Goal: Find specific page/section

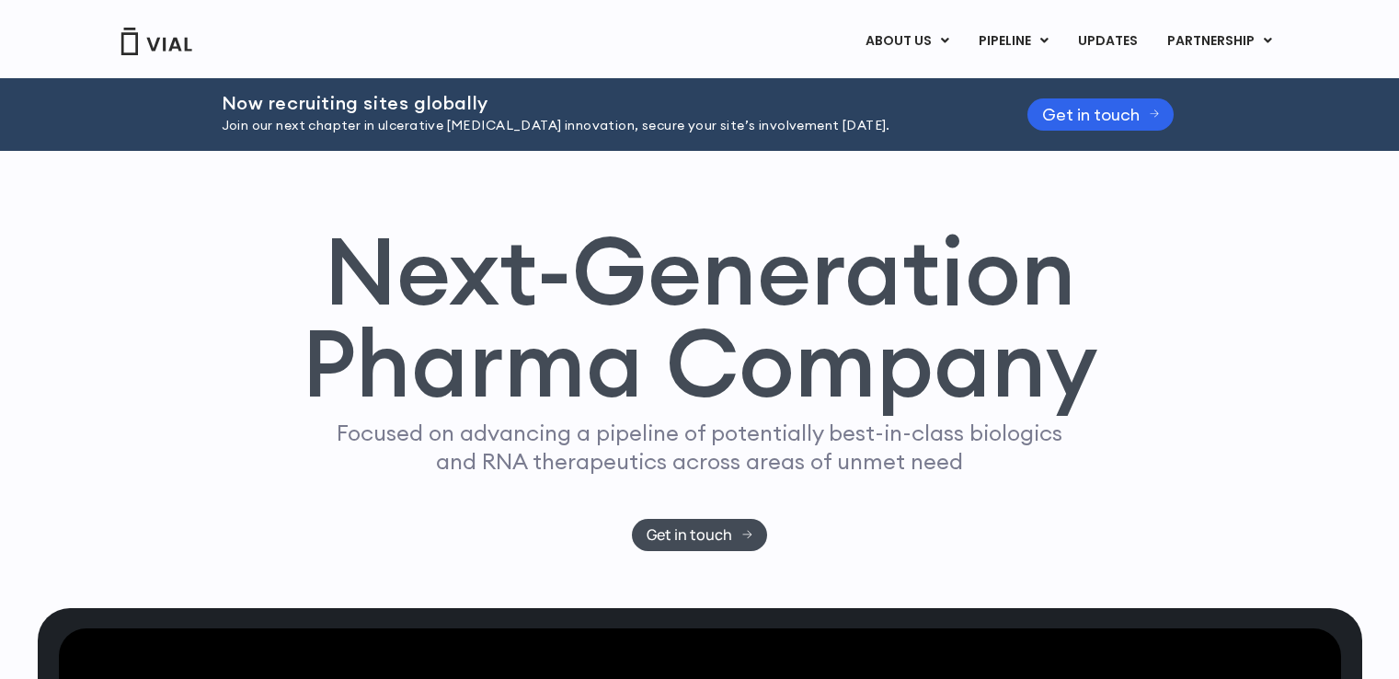
click at [908, 141] on link "CONTACT US" at bounding box center [937, 143] width 161 height 29
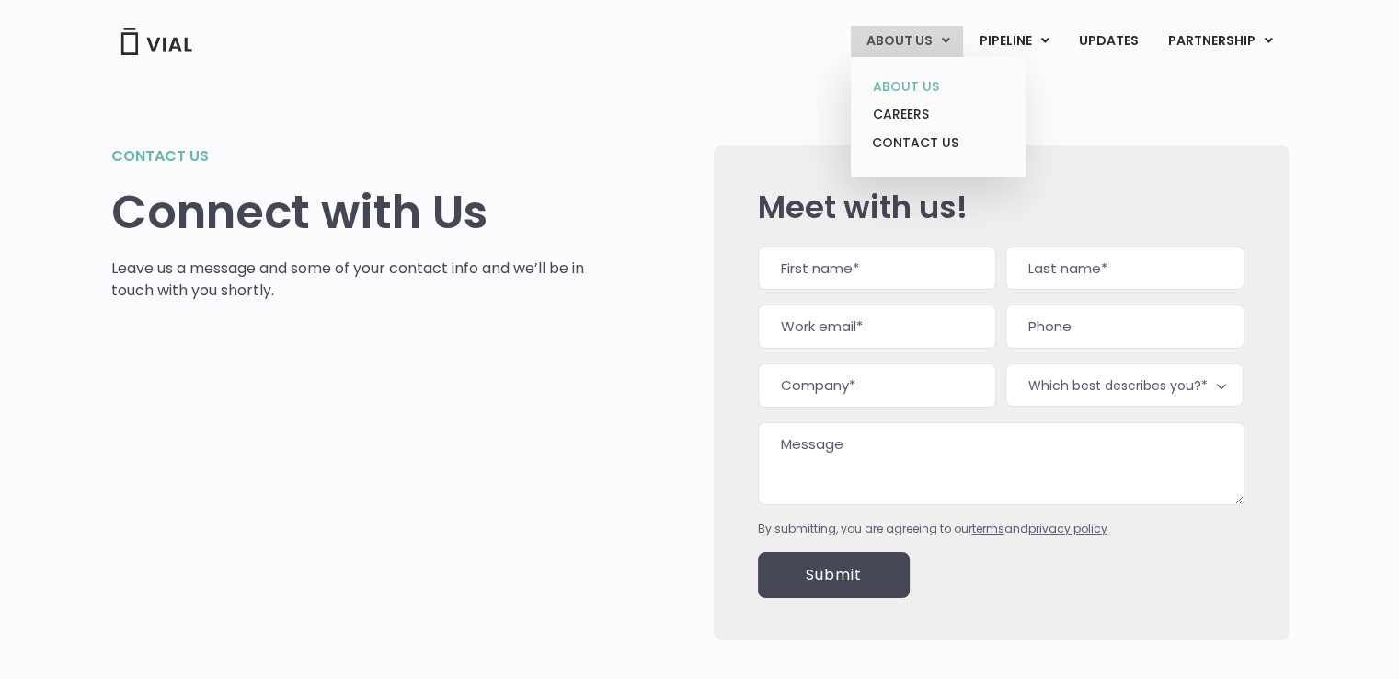
click at [927, 92] on link "ABOUT US" at bounding box center [937, 87] width 161 height 29
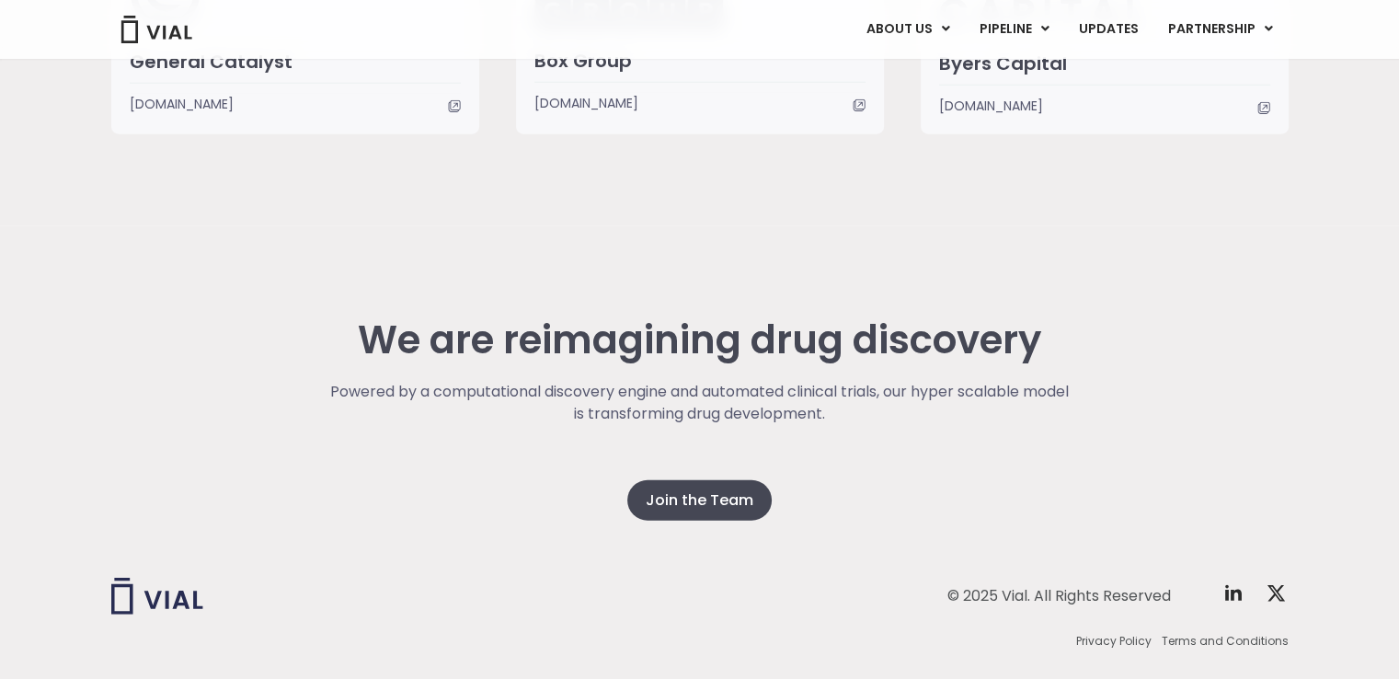
scroll to position [4712, 0]
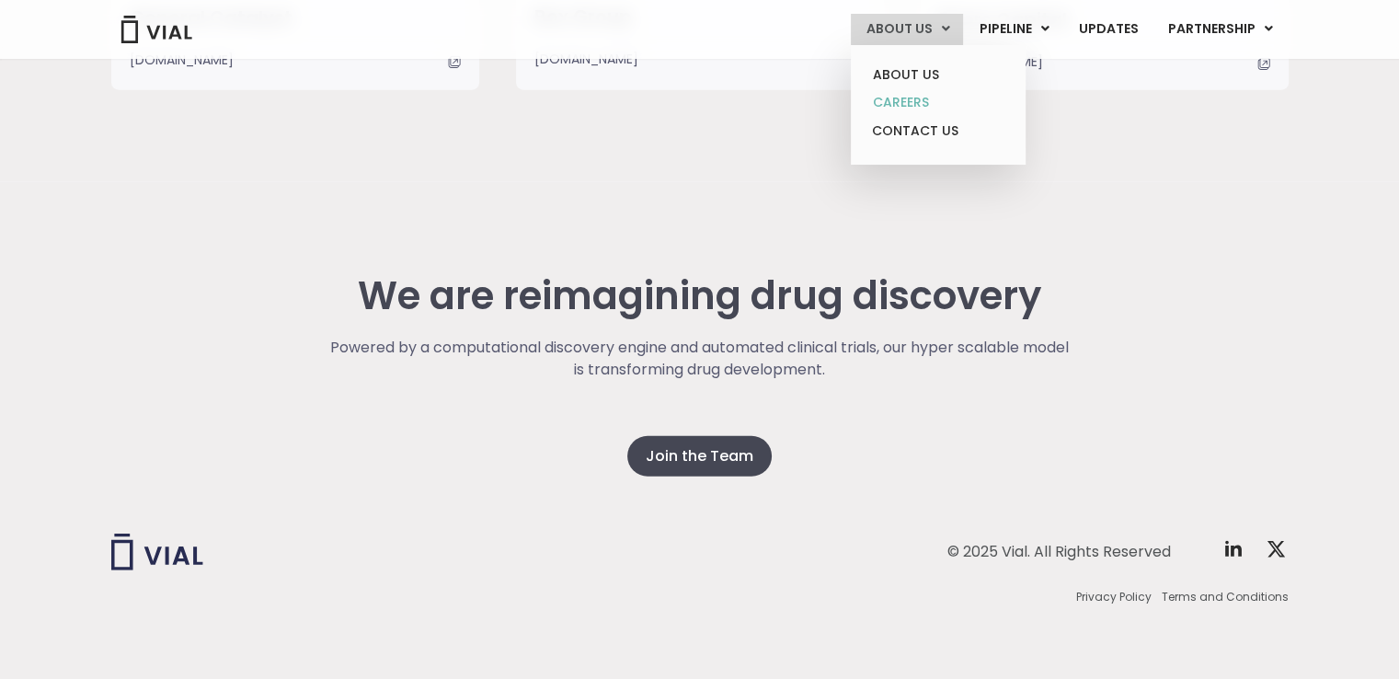
click at [880, 106] on link "CAREERS" at bounding box center [937, 102] width 161 height 29
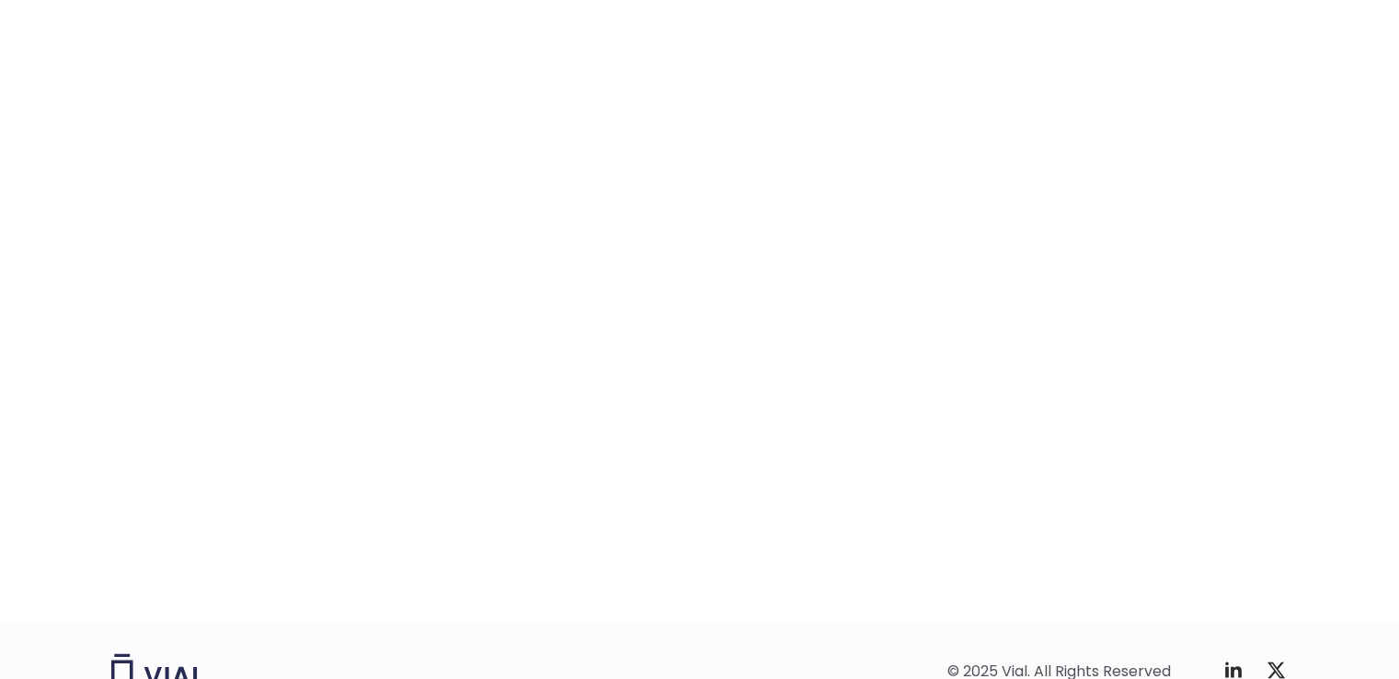
scroll to position [2925, 0]
